Goal: Transaction & Acquisition: Register for event/course

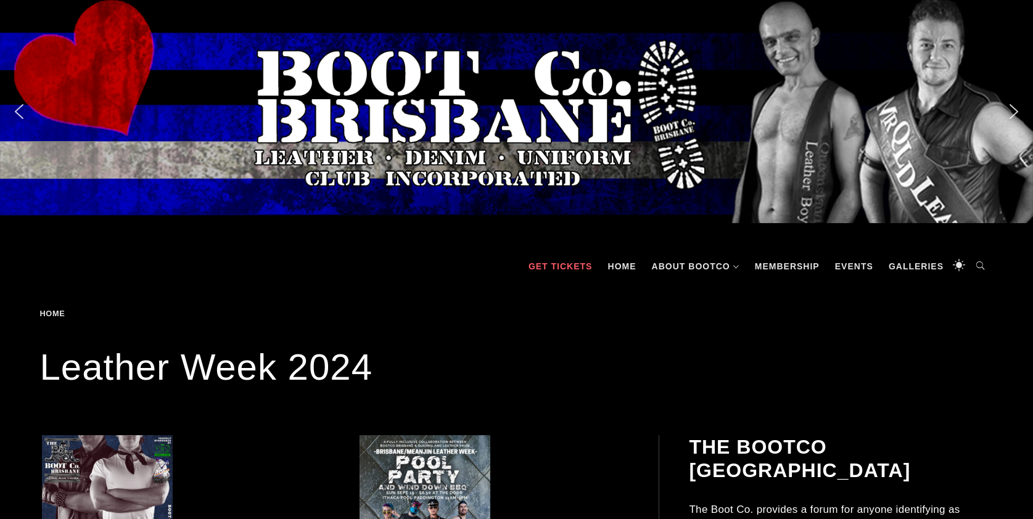
click at [573, 269] on link "GET TICKETS" at bounding box center [560, 266] width 76 height 37
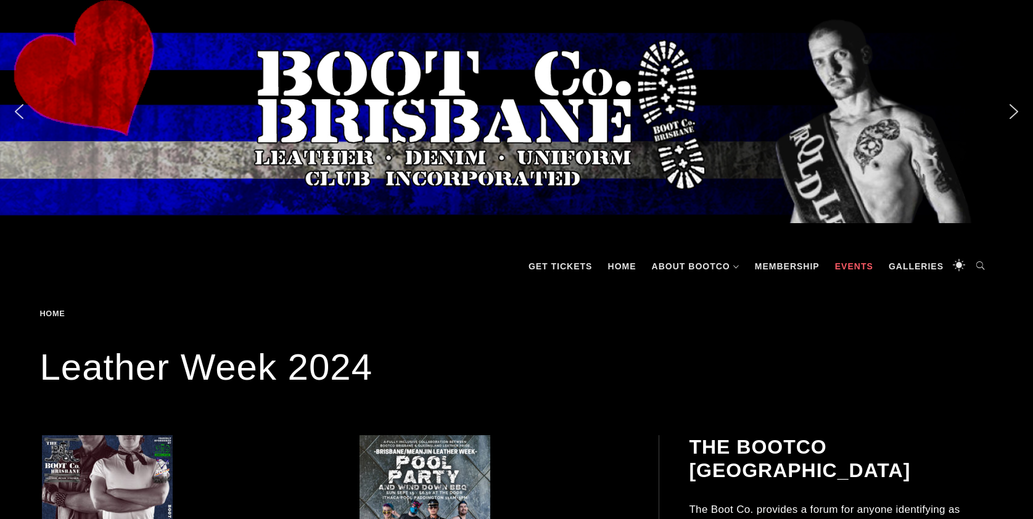
click at [853, 263] on link "Events" at bounding box center [854, 266] width 51 height 37
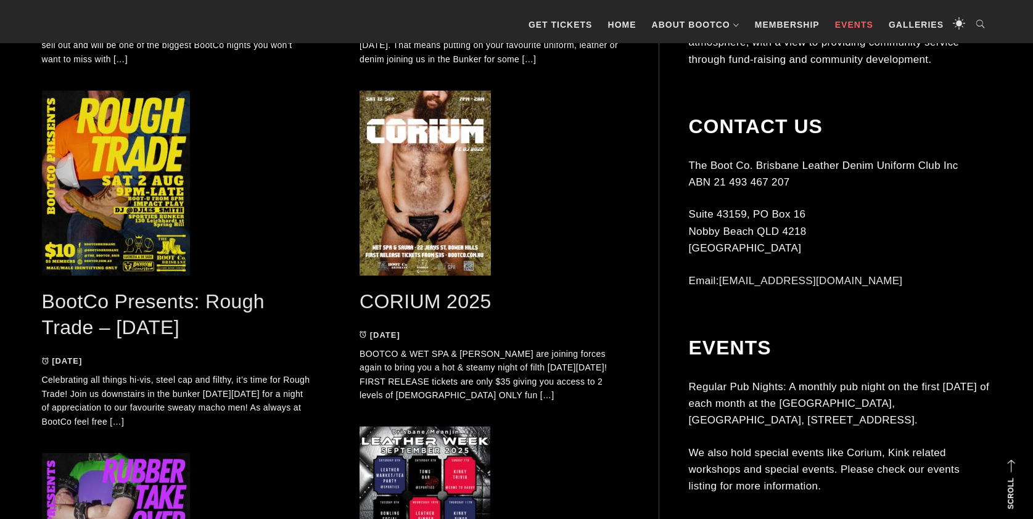
scroll to position [653, 0]
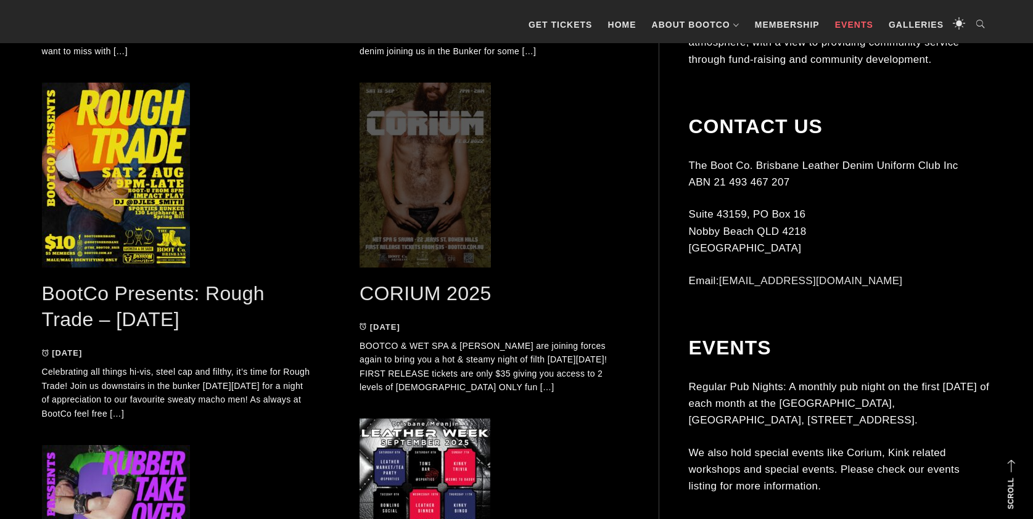
click at [448, 217] on span at bounding box center [493, 175] width 269 height 185
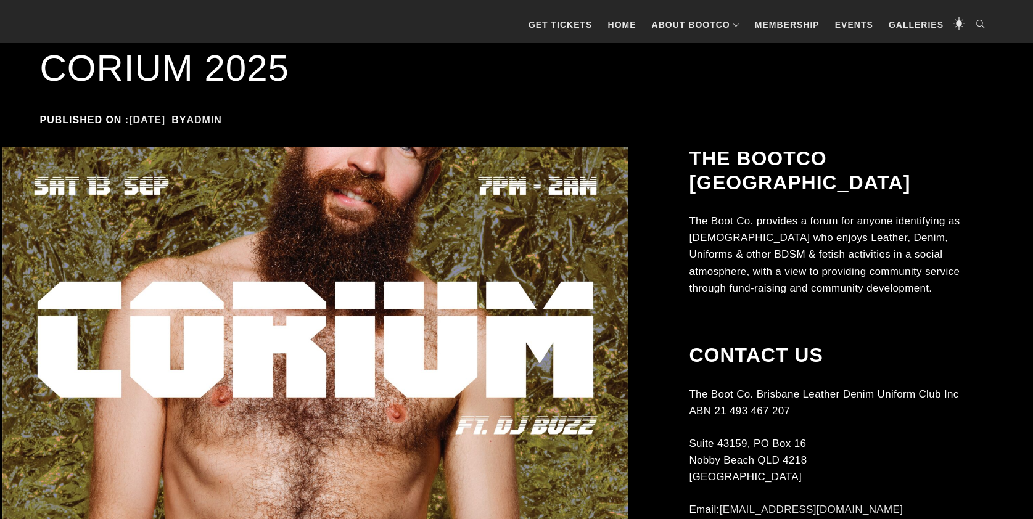
scroll to position [261, 0]
